Goal: Transaction & Acquisition: Purchase product/service

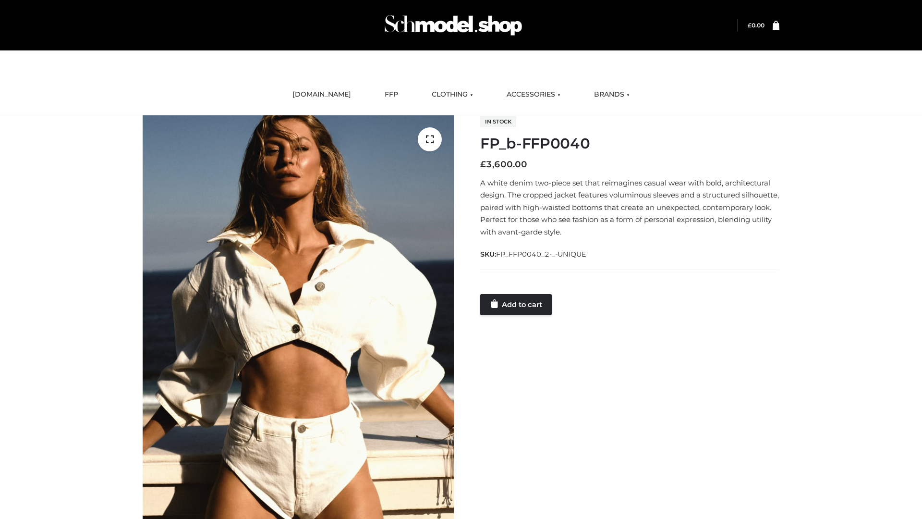
click at [517, 304] on link "Add to cart" at bounding box center [516, 304] width 72 height 21
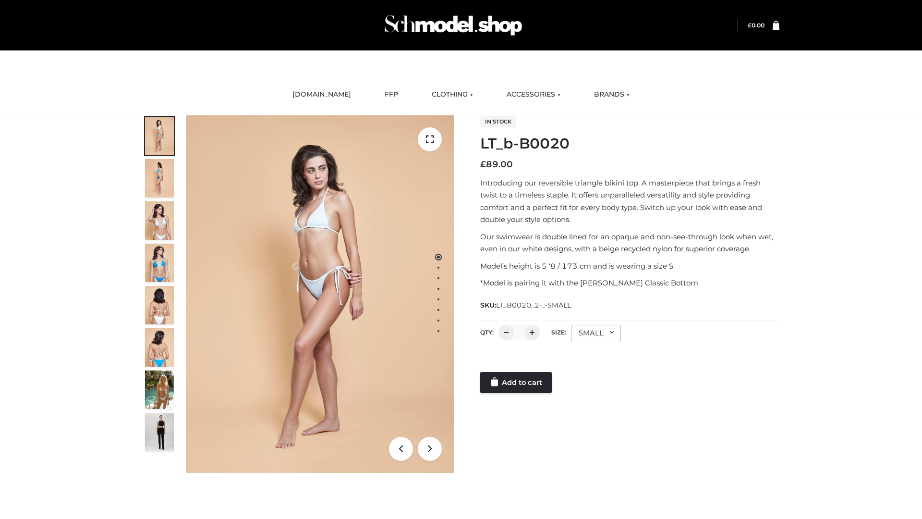
click at [517, 382] on link "Add to cart" at bounding box center [516, 382] width 72 height 21
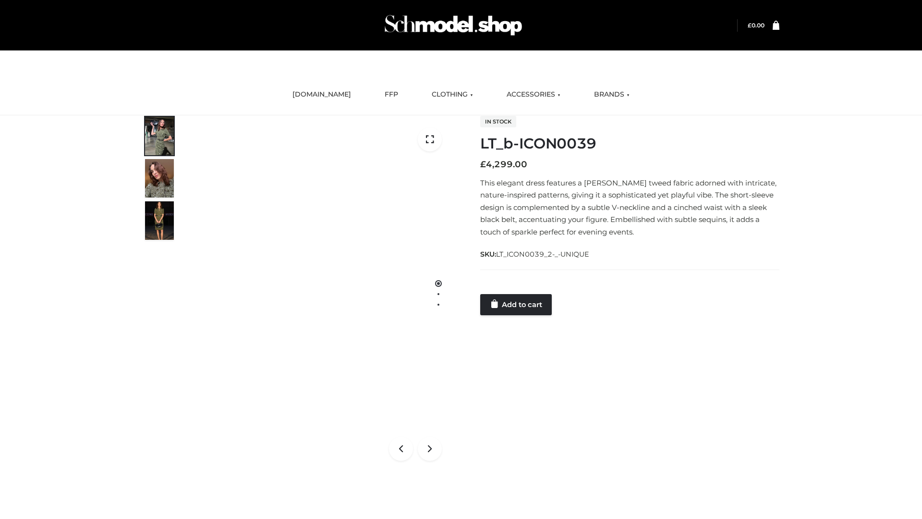
click at [517, 304] on link "Add to cart" at bounding box center [516, 304] width 72 height 21
